Goal: Task Accomplishment & Management: Use online tool/utility

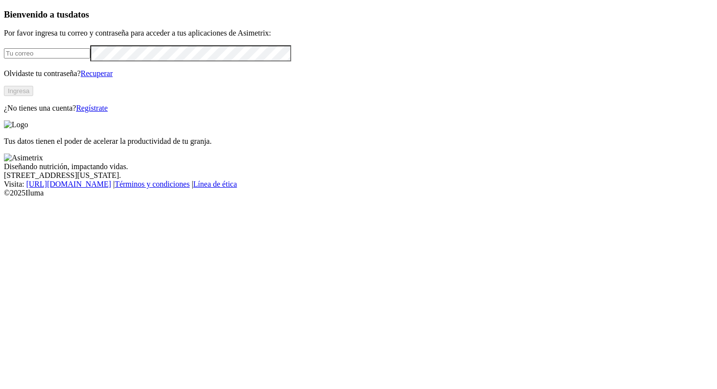
type input "[PERSON_NAME][EMAIL_ADDRESS][PERSON_NAME][DOMAIN_NAME]"
click at [33, 96] on button "Ingresa" at bounding box center [18, 91] width 29 height 10
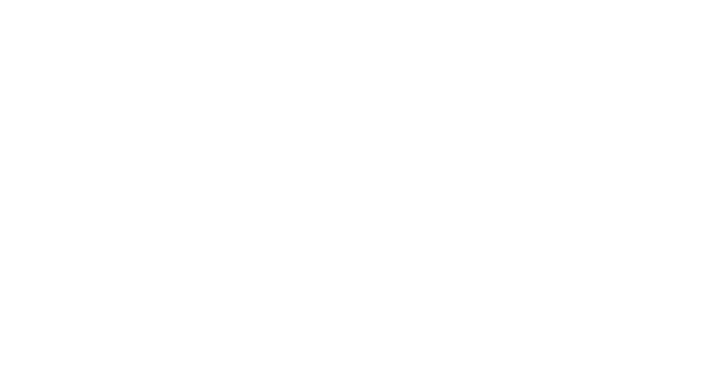
type input "P"
